Goal: Task Accomplishment & Management: Complete application form

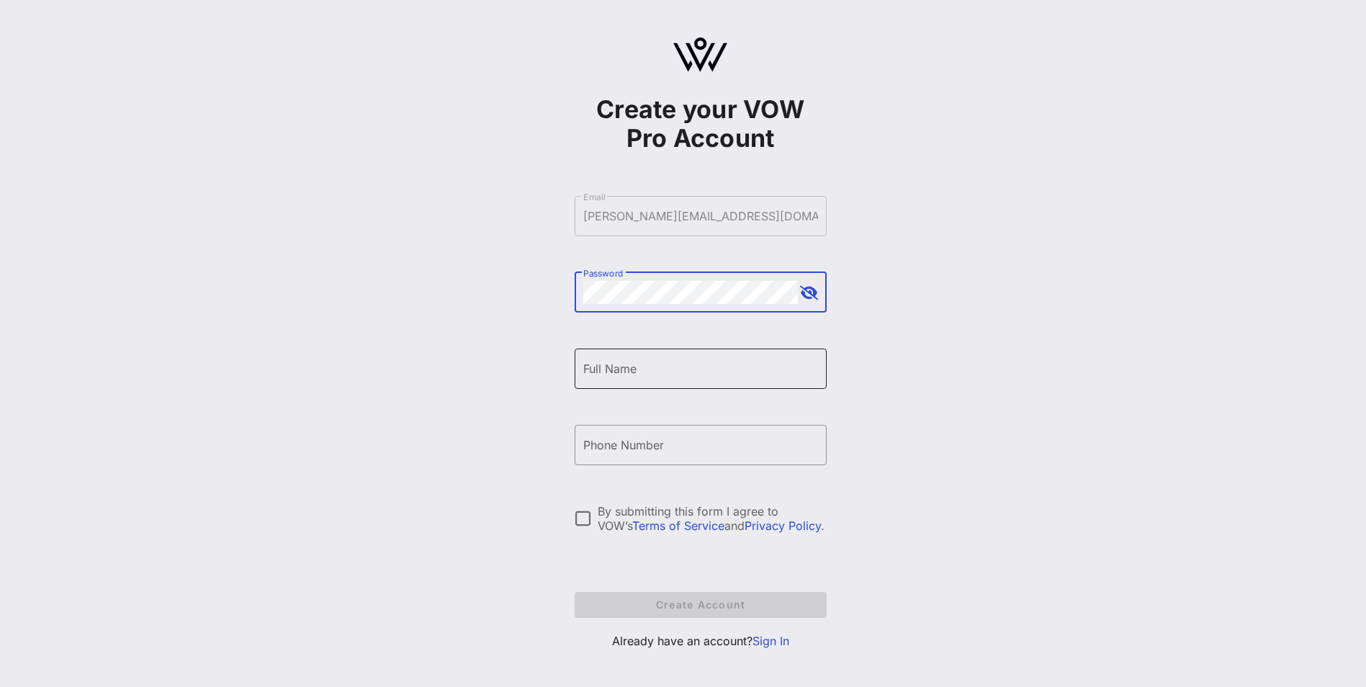
click at [613, 367] on input "Full Name" at bounding box center [700, 368] width 235 height 23
type input "[PERSON_NAME]"
click at [596, 452] on input "Phone Number" at bounding box center [700, 445] width 235 height 23
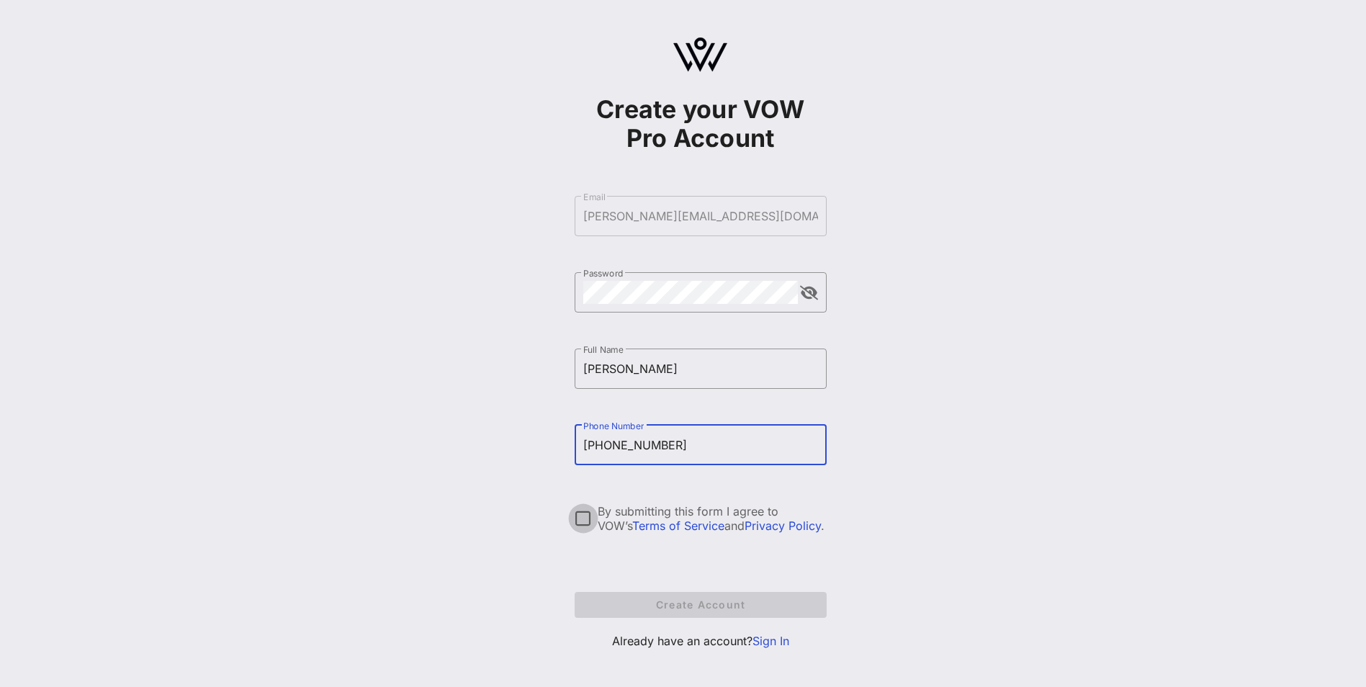
type input "[PHONE_NUMBER]"
click at [583, 513] on div at bounding box center [583, 518] width 24 height 24
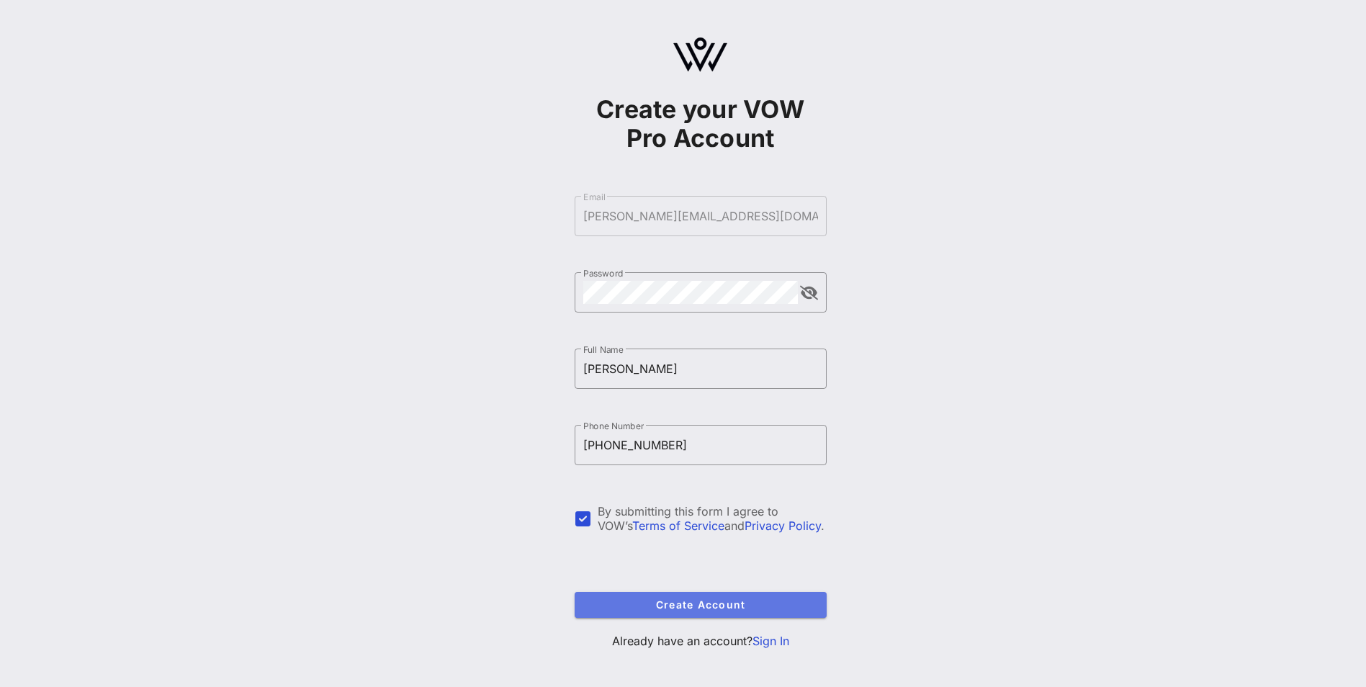
click at [733, 605] on span "Create Account" at bounding box center [700, 604] width 229 height 12
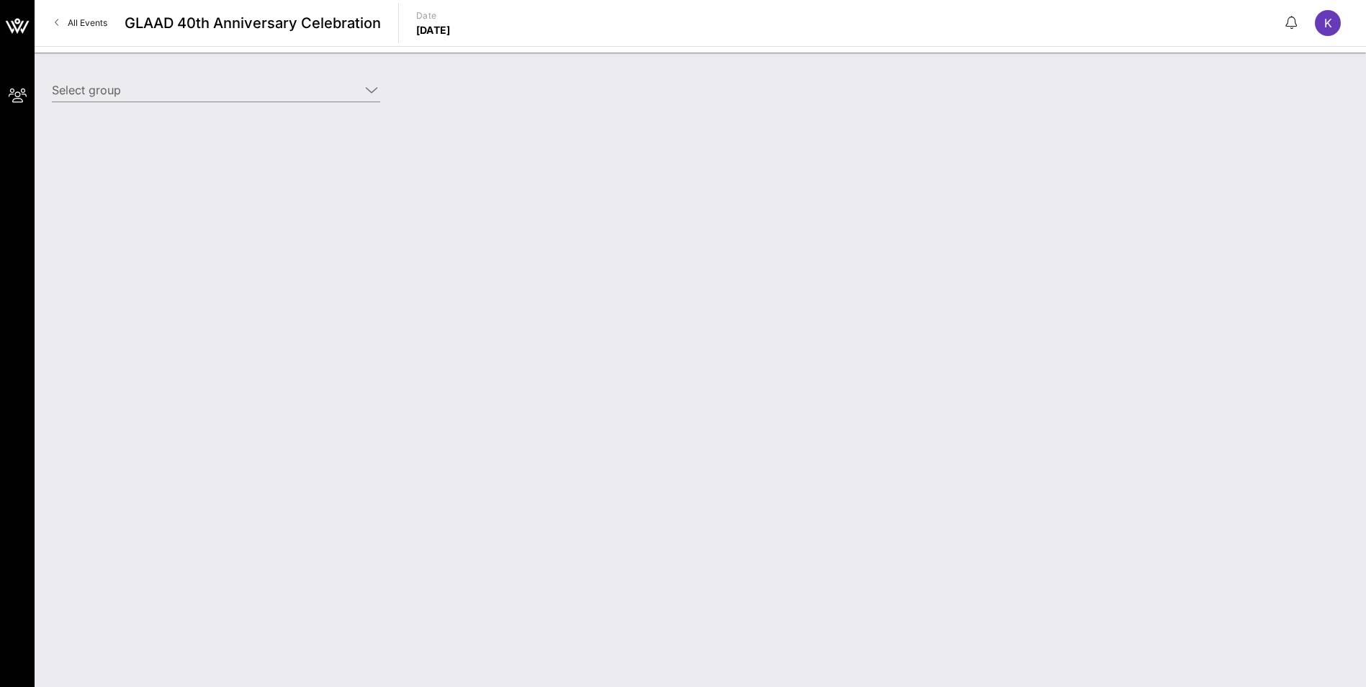
type input "[PERSON_NAME] ([PERSON_NAME]) [[PERSON_NAME], [PERSON_NAME][EMAIL_ADDRESS][DOMA…"
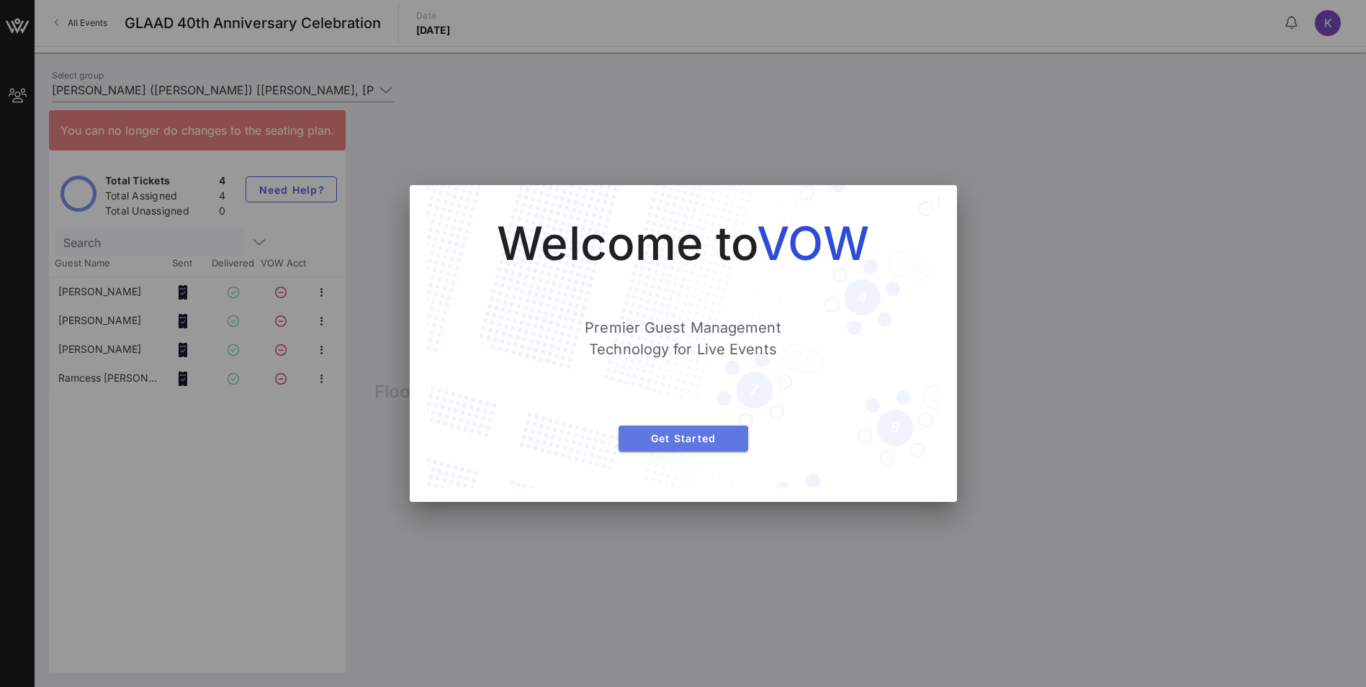
click at [712, 436] on span "Get Started" at bounding box center [683, 438] width 107 height 12
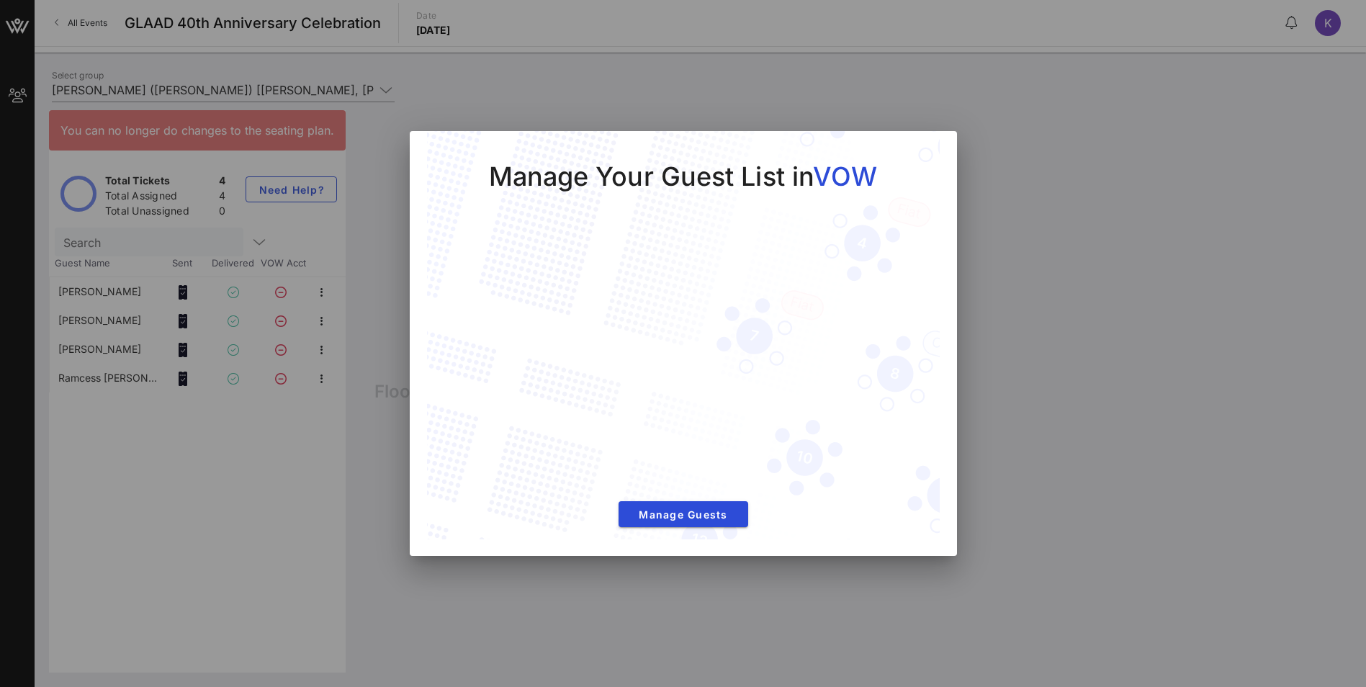
click at [1116, 89] on div at bounding box center [683, 343] width 1366 height 687
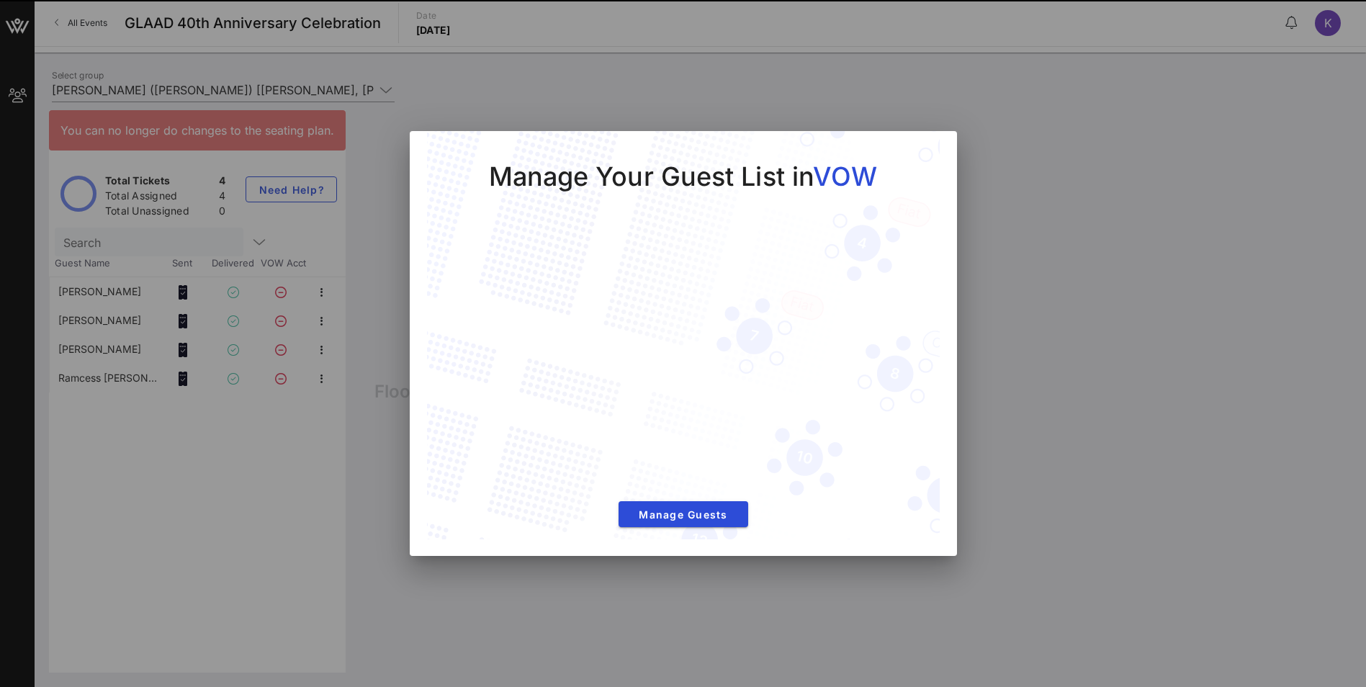
click at [78, 543] on div at bounding box center [683, 343] width 1366 height 687
